Goal: Use online tool/utility: Utilize a website feature to perform a specific function

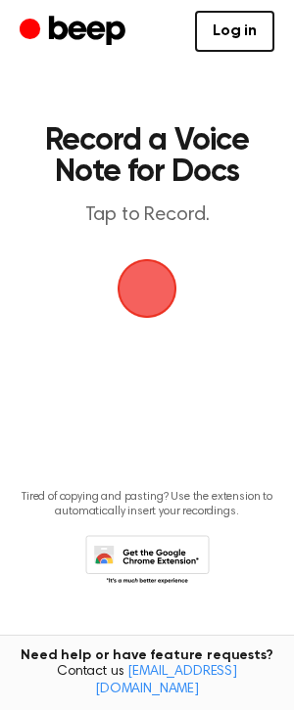
click at [224, 7] on div "Log in Create Account" at bounding box center [147, 31] width 254 height 63
click at [222, 28] on link "Log in" at bounding box center [234, 31] width 79 height 41
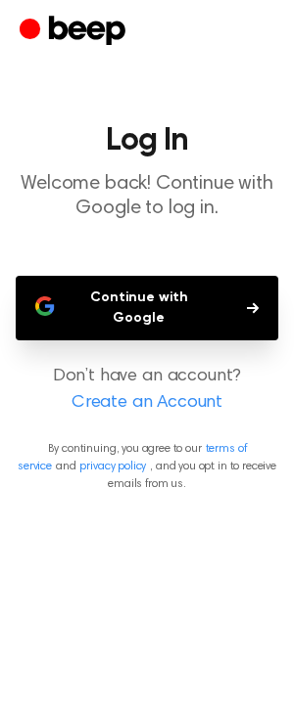
click at [121, 301] on button "Continue with Google" at bounding box center [147, 308] width 262 height 65
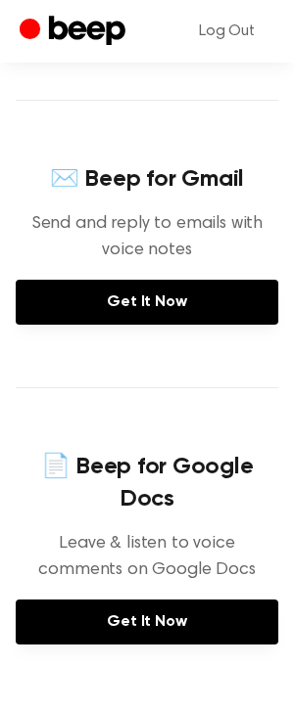
scroll to position [662, 0]
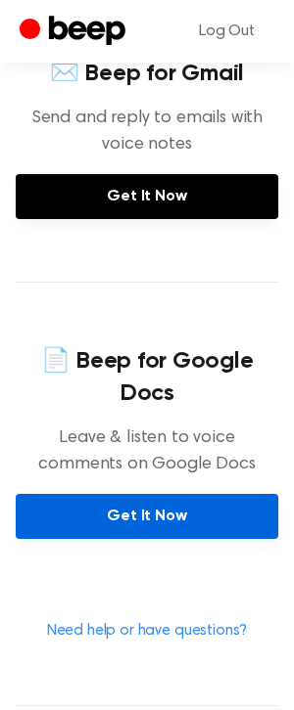
click at [118, 494] on link "Get It Now" at bounding box center [147, 516] width 262 height 45
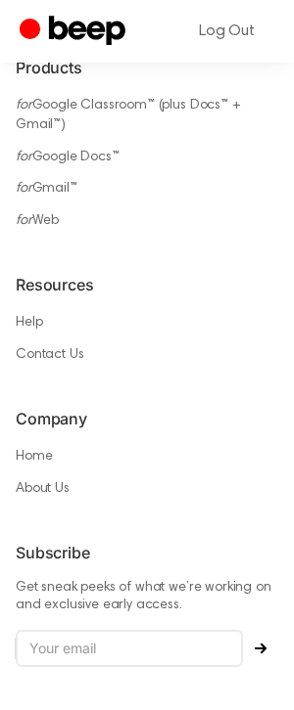
scroll to position [1498, 0]
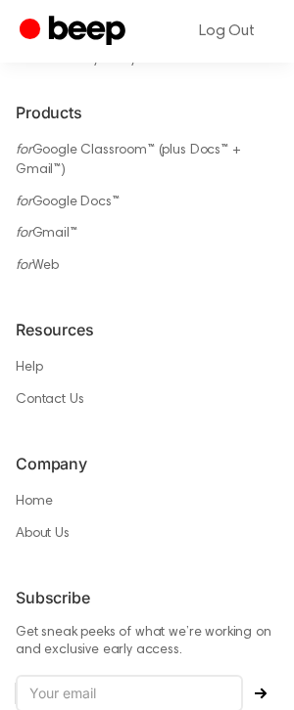
click at [86, 318] on h6 "Resources" at bounding box center [147, 329] width 262 height 23
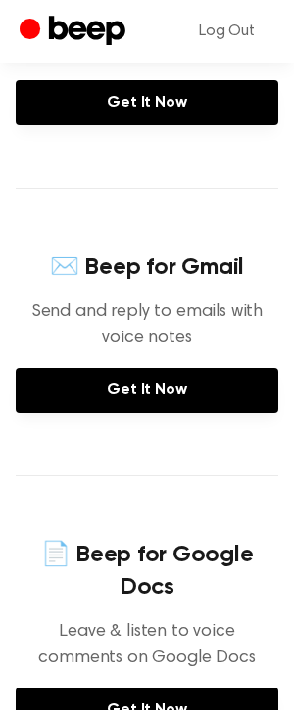
scroll to position [589, 0]
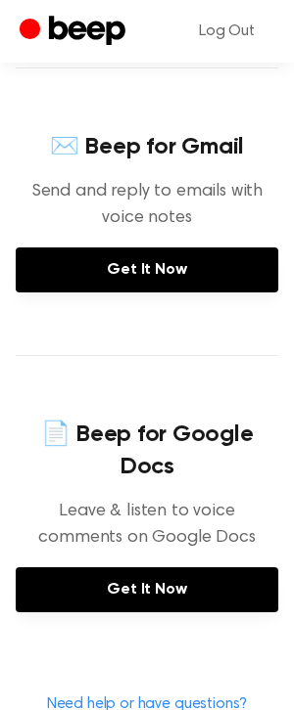
click at [28, 23] on circle "Beep" at bounding box center [30, 28] width 21 height 21
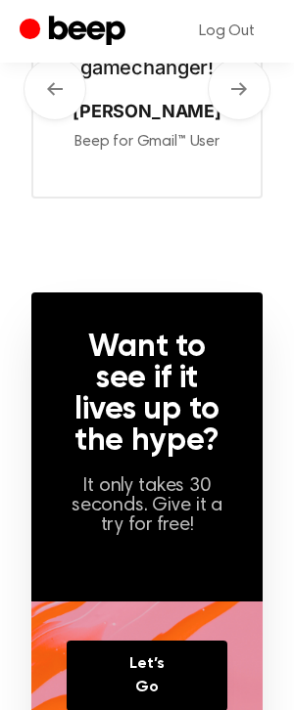
scroll to position [1253, 0]
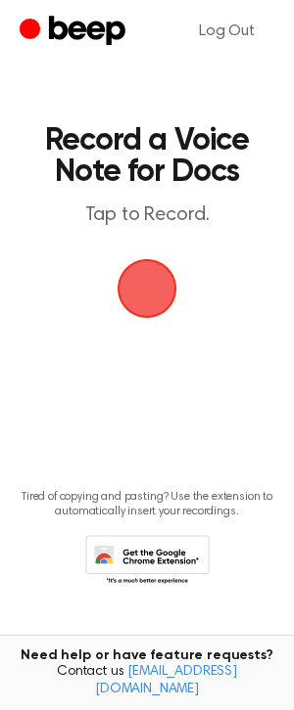
click at [164, 290] on span "button" at bounding box center [147, 289] width 106 height 106
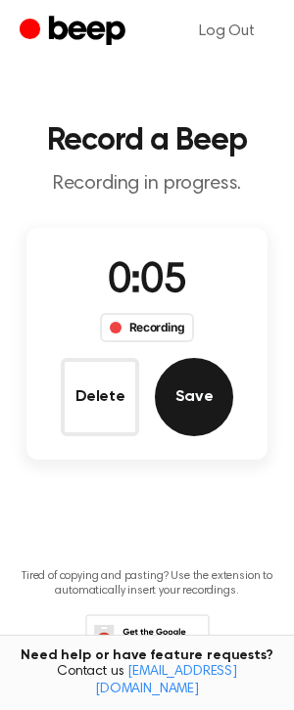
click at [207, 394] on button "Save" at bounding box center [194, 397] width 78 height 78
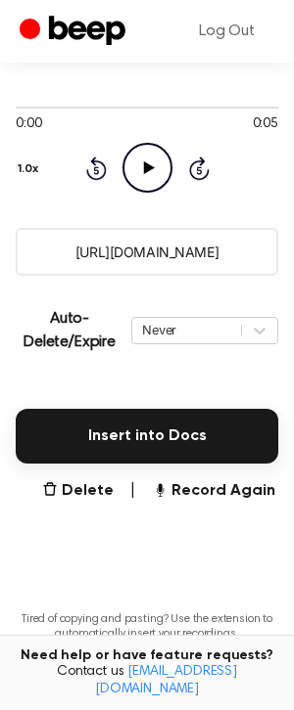
scroll to position [236, 0]
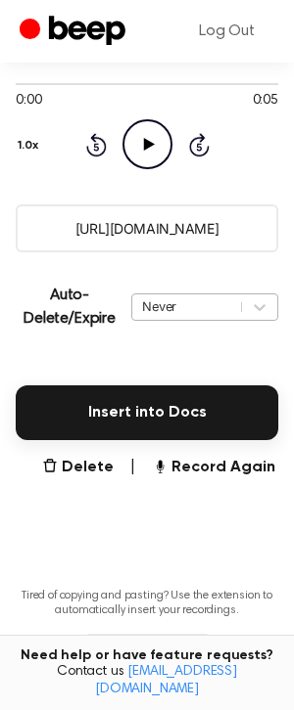
click at [164, 308] on div "Never" at bounding box center [186, 306] width 89 height 19
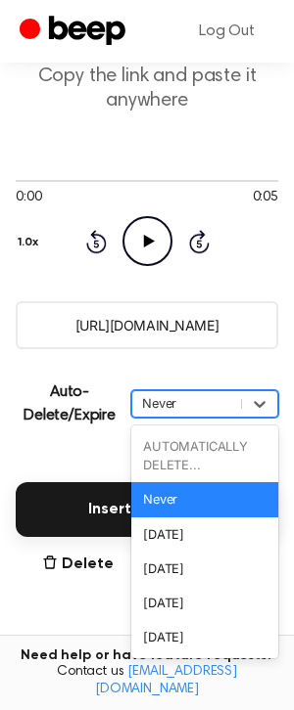
scroll to position [0, 0]
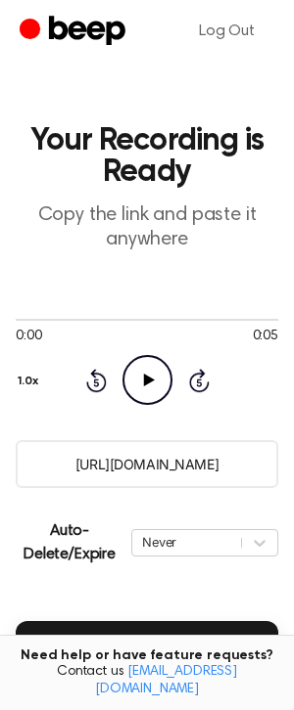
click at [148, 392] on icon "Play Audio" at bounding box center [147, 380] width 50 height 50
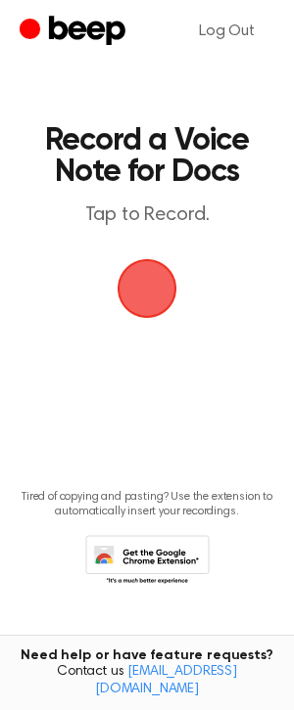
click at [150, 291] on span "button" at bounding box center [147, 289] width 84 height 84
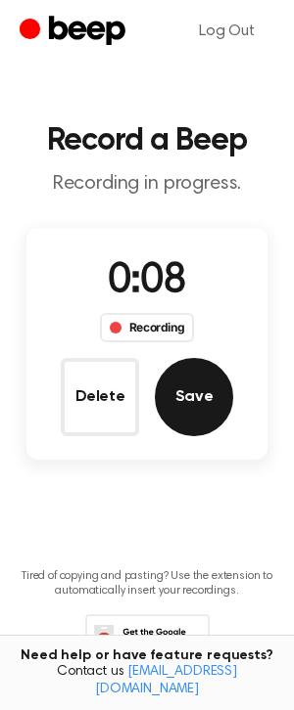
click at [202, 387] on button "Save" at bounding box center [194, 397] width 78 height 78
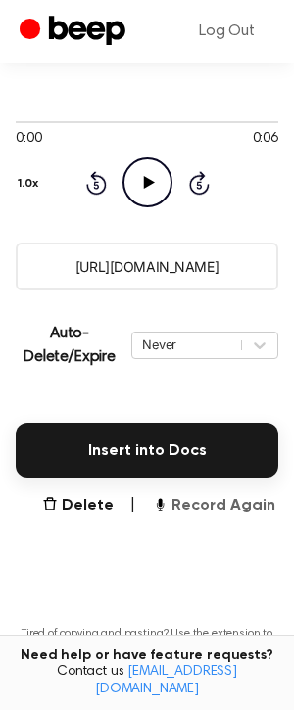
scroll to position [331, 0]
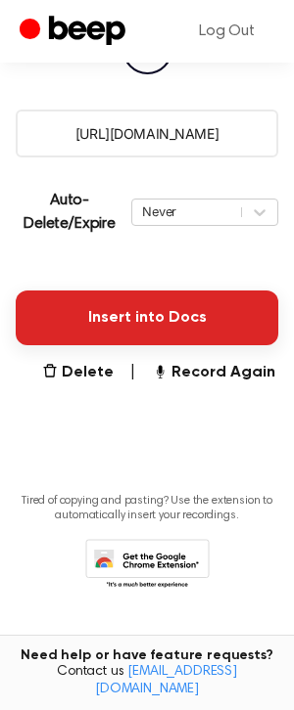
click at [153, 302] on button "Insert into Docs" at bounding box center [147, 318] width 262 height 55
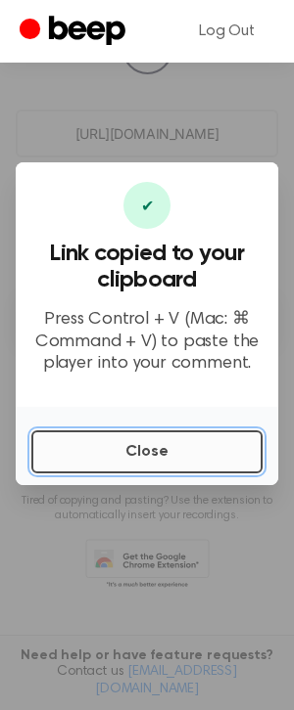
click at [148, 447] on button "Close" at bounding box center [146, 452] width 231 height 43
